Goal: Transaction & Acquisition: Register for event/course

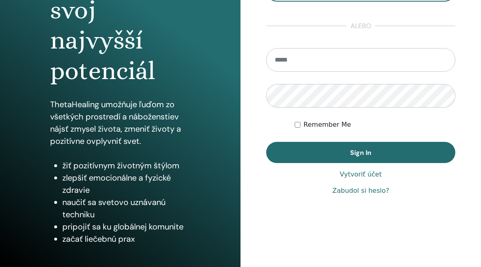
scroll to position [124, 0]
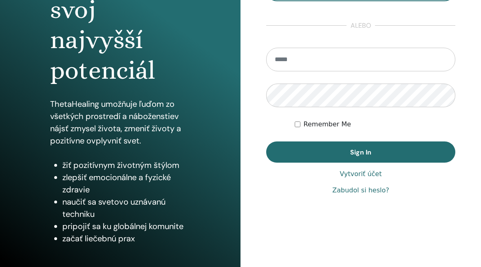
click at [357, 195] on link "Zabudol si heslo?" at bounding box center [360, 190] width 57 height 10
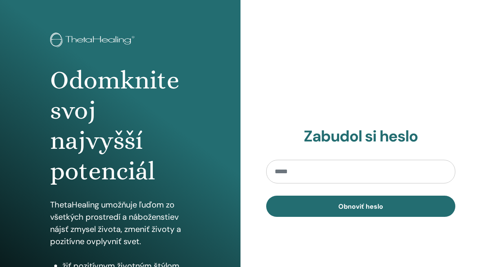
scroll to position [42, 0]
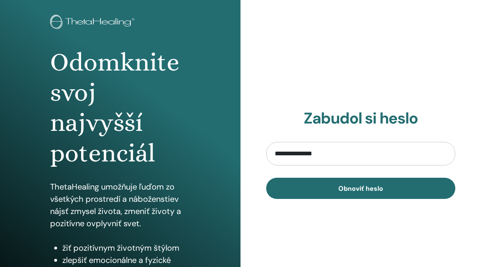
type input "**********"
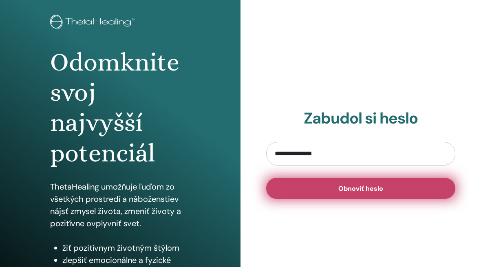
click at [364, 192] on span "Obnoviť heslo" at bounding box center [360, 188] width 45 height 9
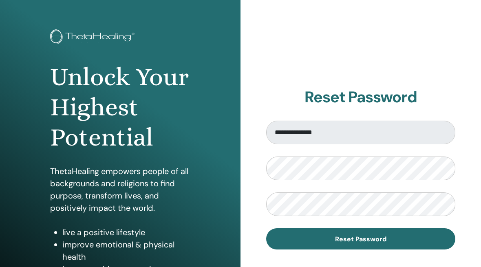
scroll to position [42, 0]
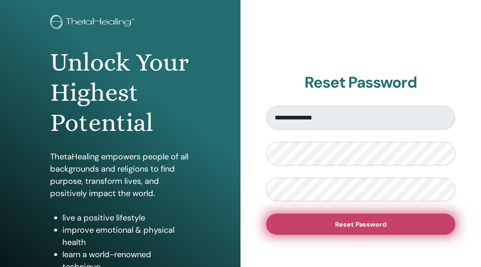
click at [374, 222] on span "Reset Password" at bounding box center [360, 224] width 51 height 9
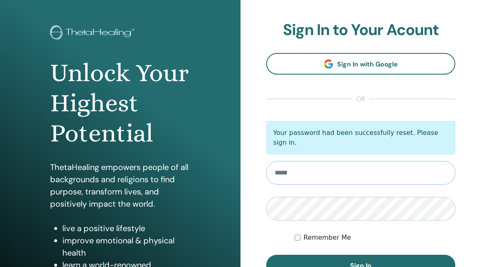
scroll to position [42, 0]
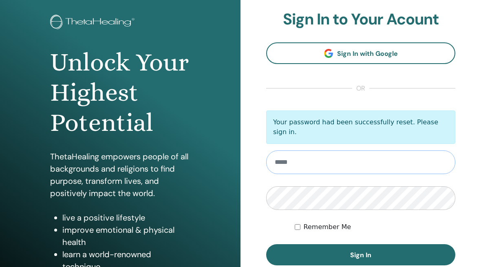
click at [298, 159] on input "email" at bounding box center [360, 162] width 189 height 24
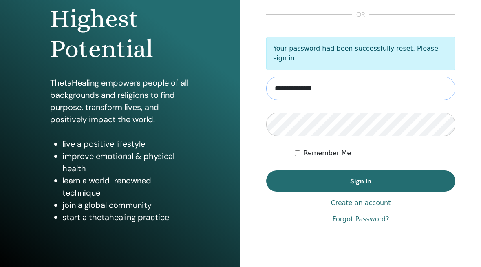
scroll to position [124, 0]
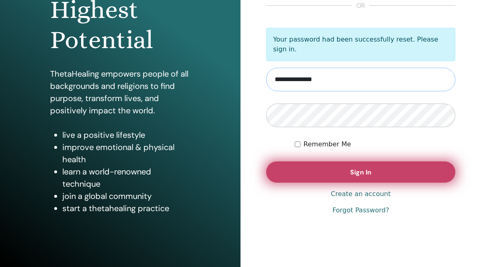
type input "**********"
click at [312, 170] on button "Sign In" at bounding box center [360, 171] width 189 height 21
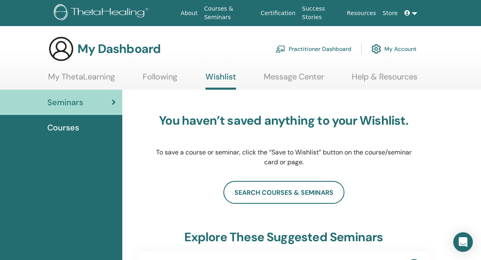
click at [417, 14] on link at bounding box center [411, 13] width 20 height 15
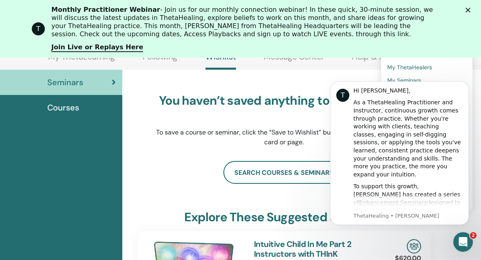
scroll to position [104, 0]
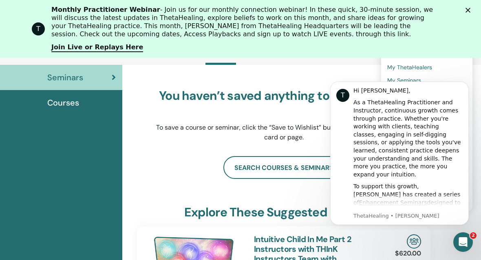
click at [171, 178] on div "search courses & seminars" at bounding box center [283, 167] width 293 height 23
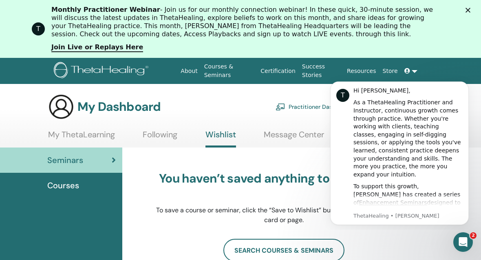
scroll to position [42, 0]
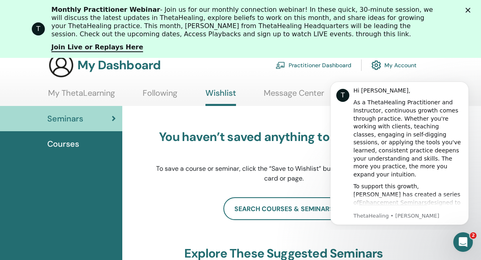
click at [79, 95] on link "My ThetaLearning" at bounding box center [81, 96] width 67 height 16
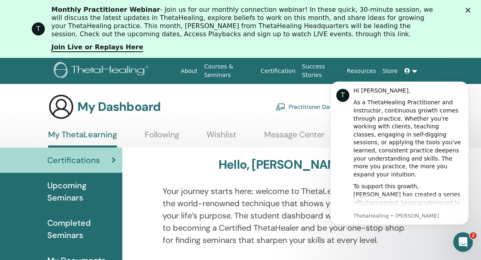
click at [77, 199] on span "Upcoming Seminars" at bounding box center [81, 191] width 68 height 24
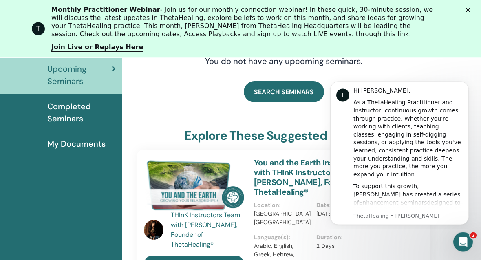
scroll to position [104, 0]
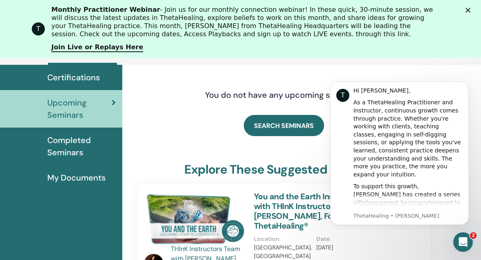
click at [470, 11] on icon "Zavřít" at bounding box center [468, 10] width 5 height 5
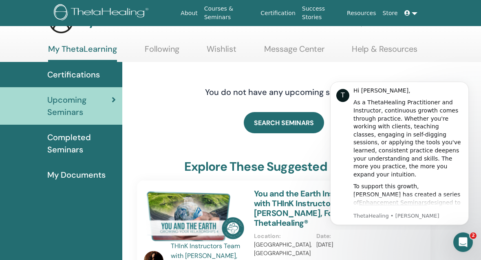
scroll to position [0, 0]
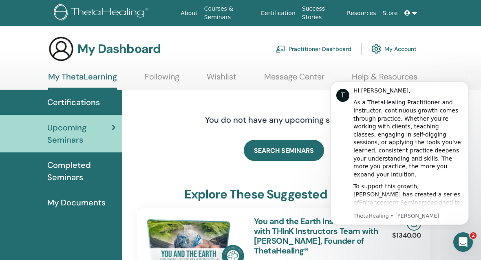
click at [284, 13] on link "Certification" at bounding box center [277, 13] width 41 height 15
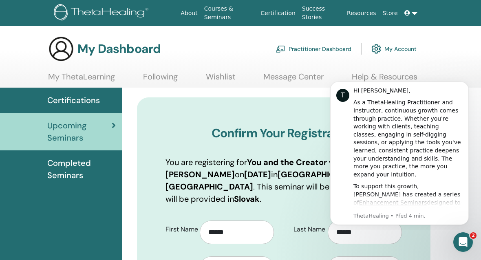
click at [59, 162] on span "Completed Seminars" at bounding box center [81, 169] width 68 height 24
